Goal: Task Accomplishment & Management: Manage account settings

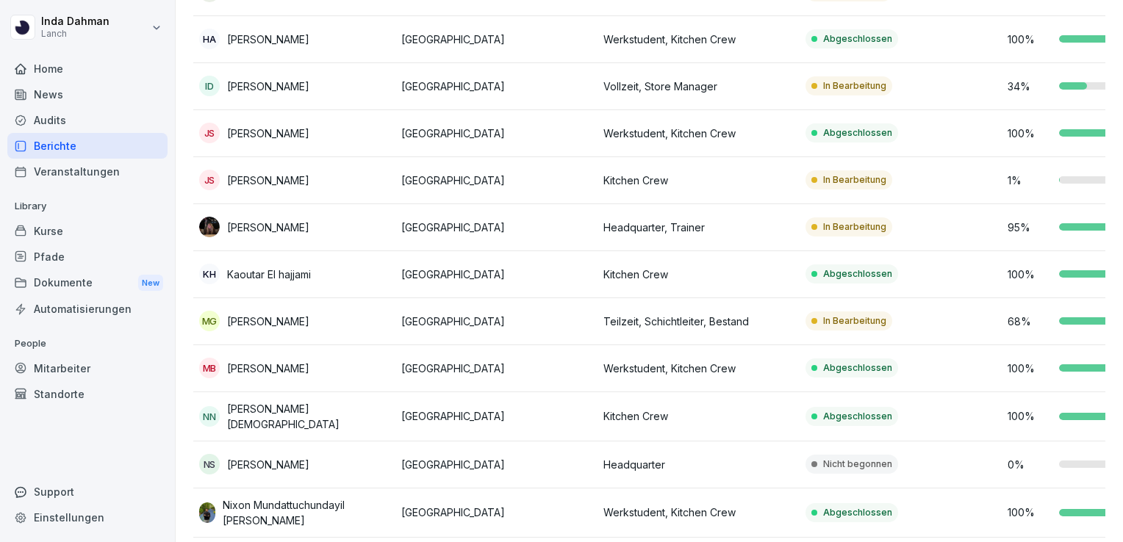
scroll to position [478, 0]
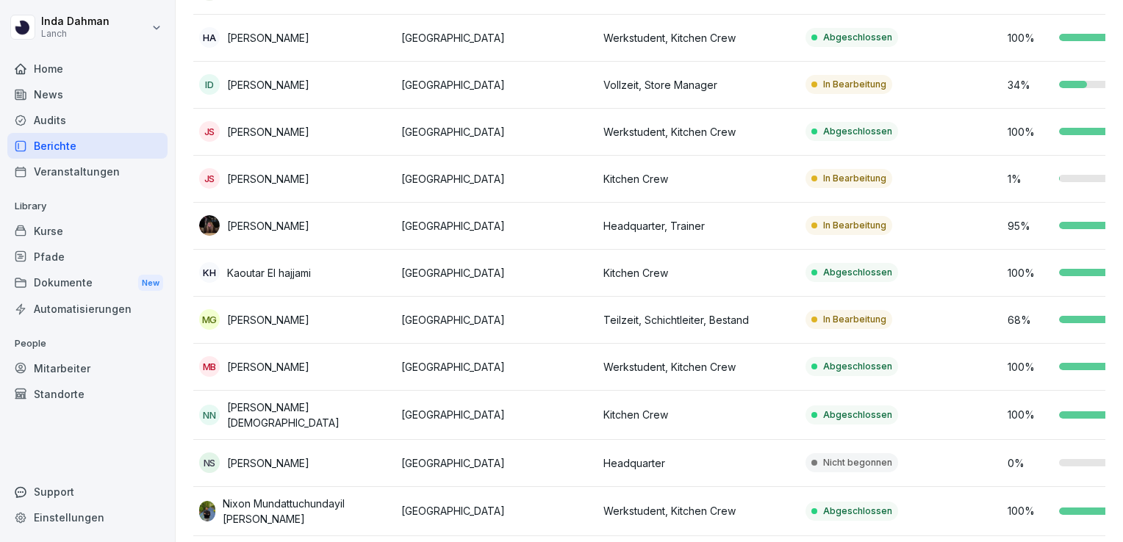
click at [735, 160] on td "Kitchen Crew" at bounding box center [699, 179] width 202 height 47
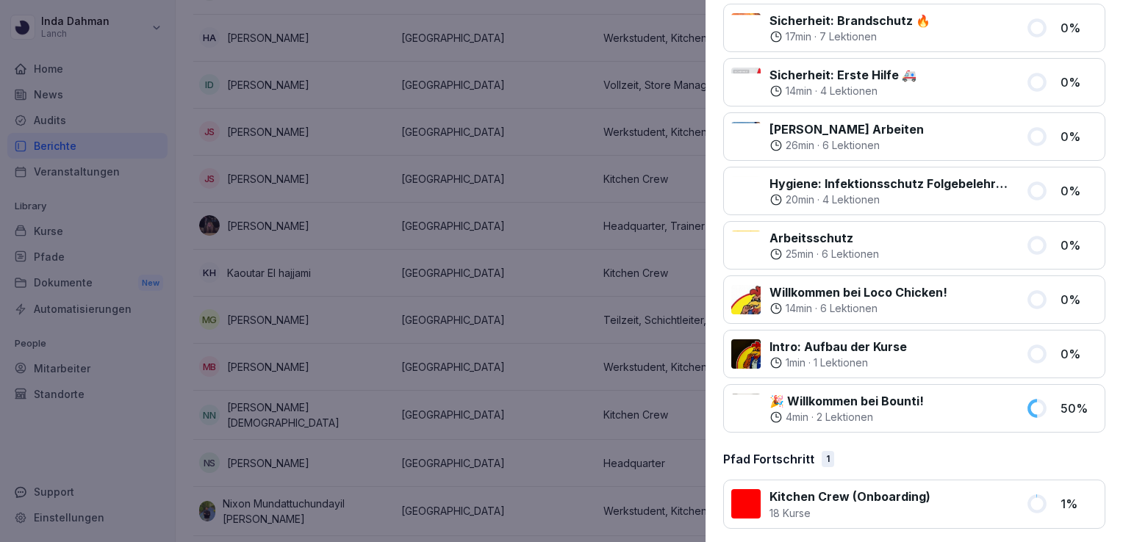
scroll to position [0, 0]
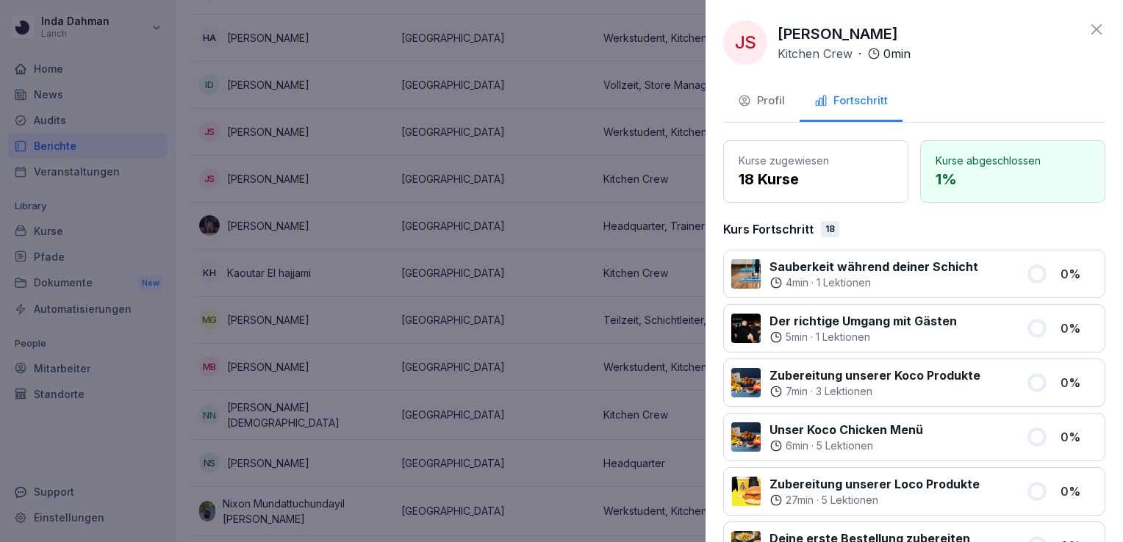
click at [779, 96] on div "Profil" at bounding box center [761, 101] width 47 height 17
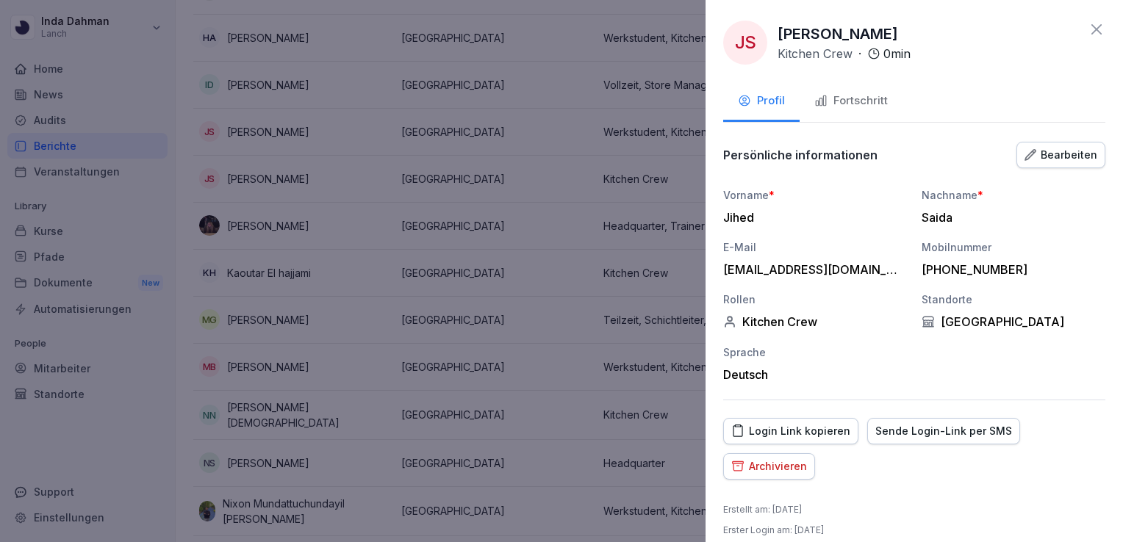
scroll to position [13, 0]
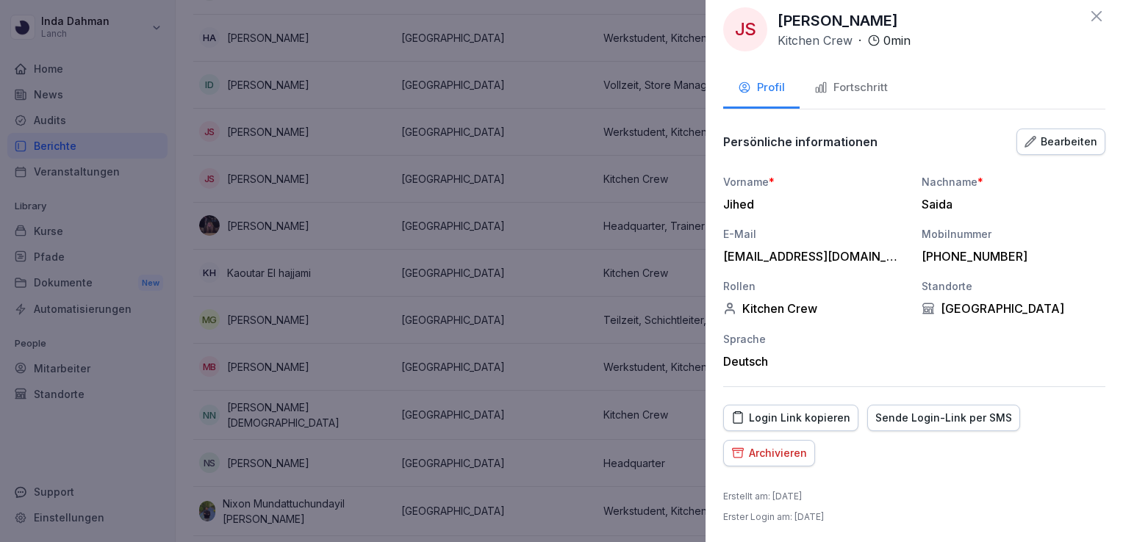
click at [779, 461] on button "Archivieren" at bounding box center [769, 453] width 92 height 26
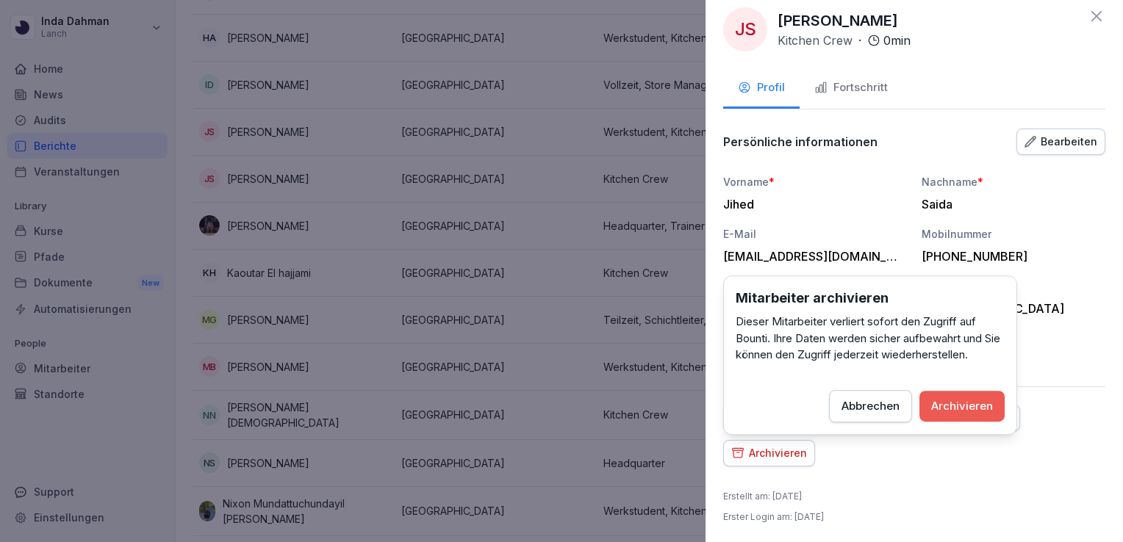
click at [975, 415] on button "Archivieren" at bounding box center [962, 406] width 85 height 31
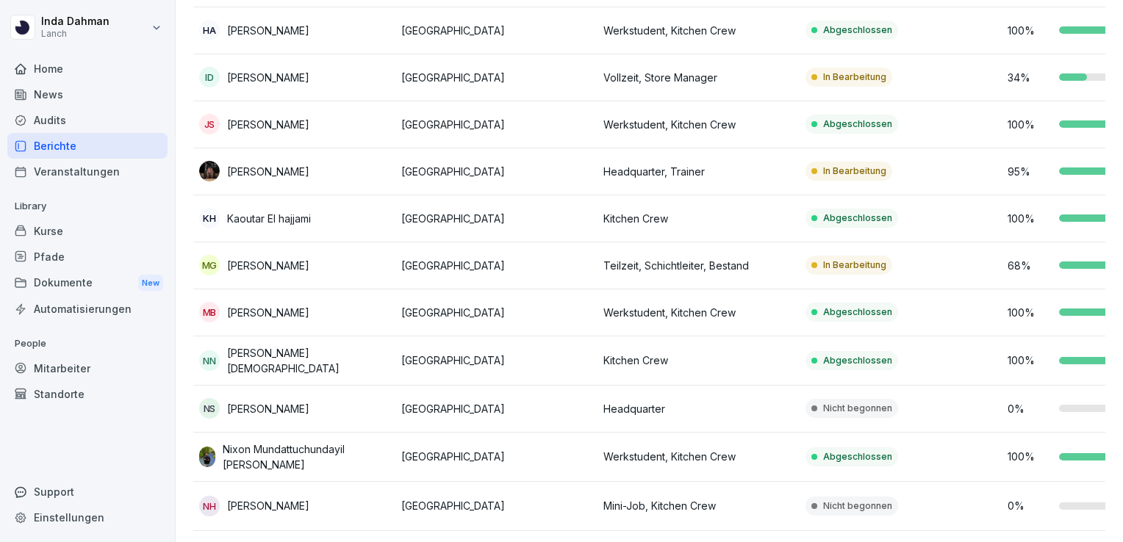
scroll to position [500, 0]
